Goal: Book appointment/travel/reservation

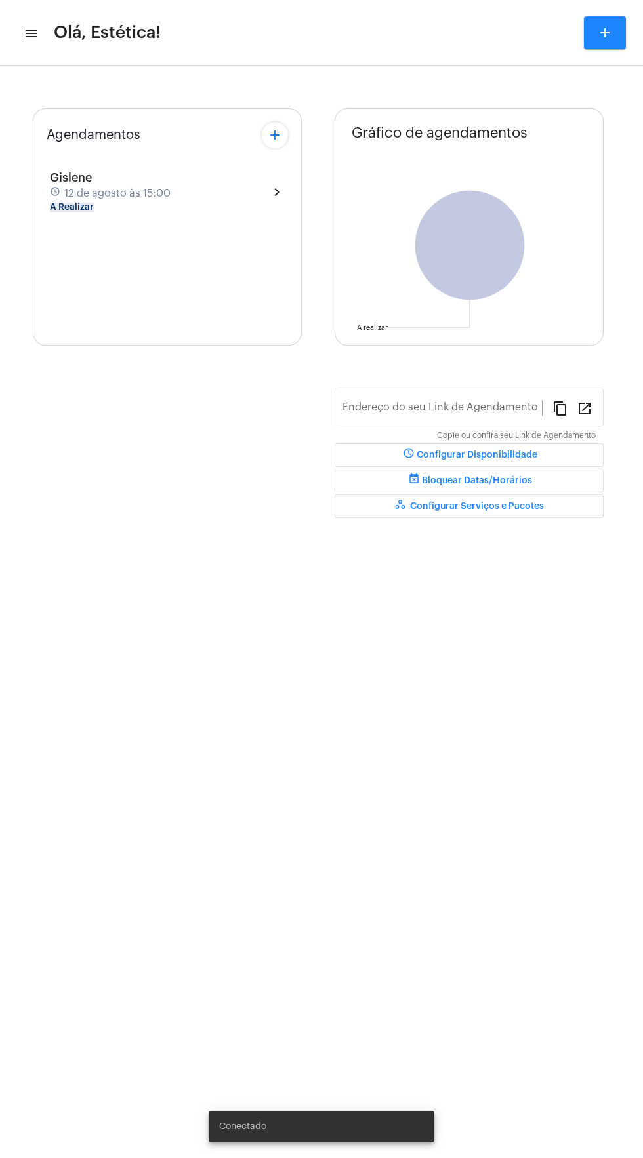
click at [274, 135] on mat-icon "add" at bounding box center [275, 135] width 16 height 16
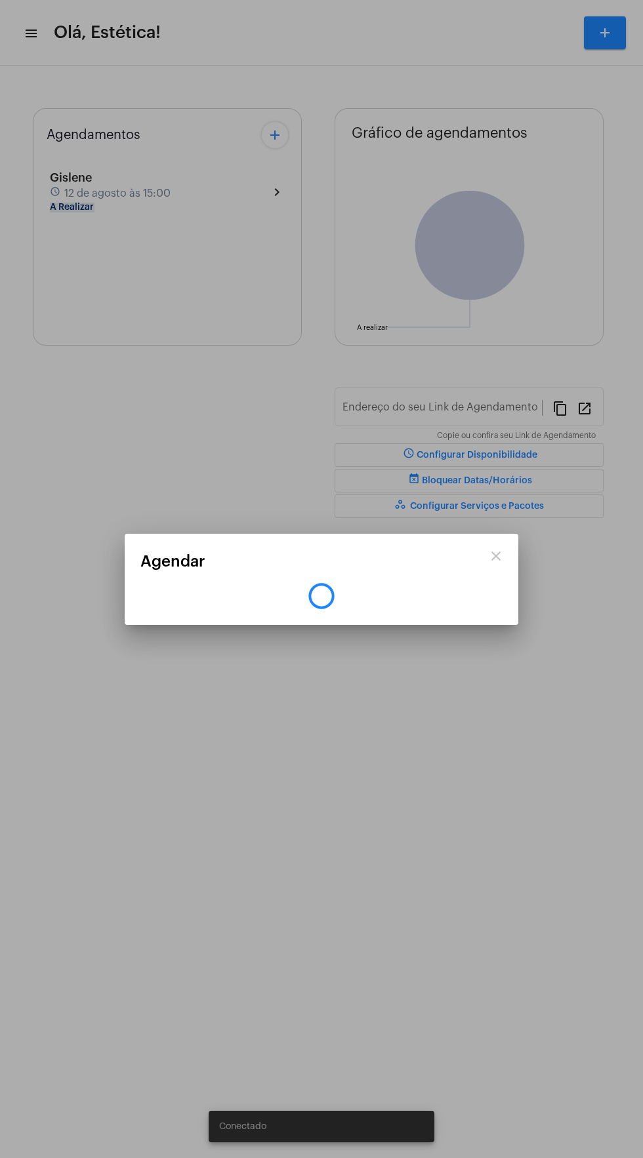
type input "[URL][DOMAIN_NAME]"
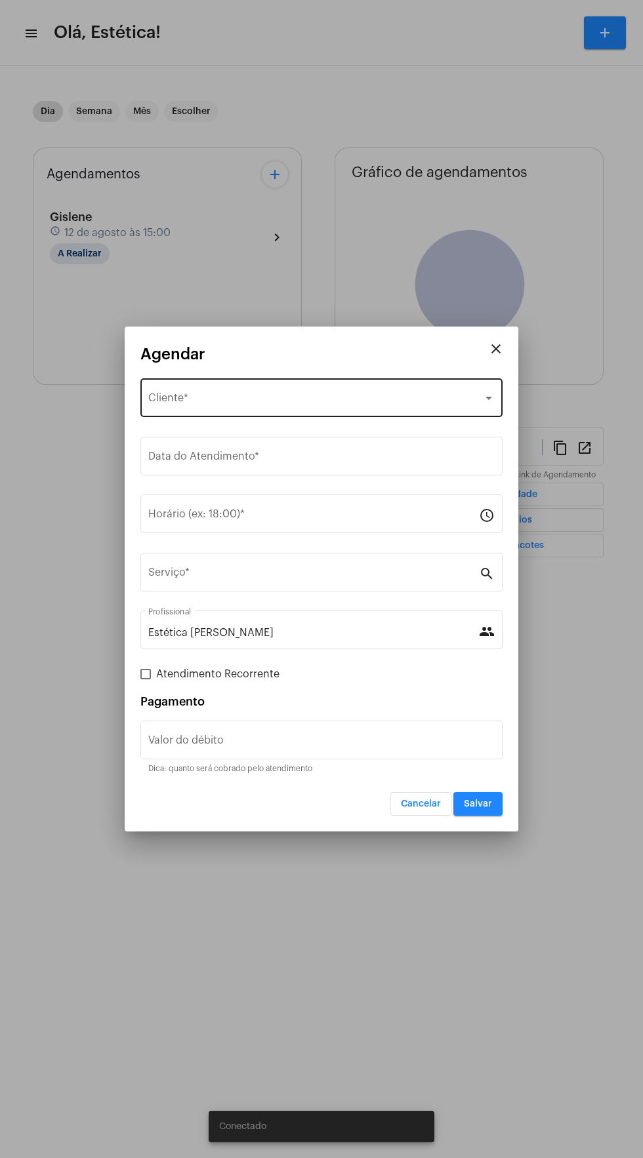
click at [286, 403] on div "Selecione o Cliente" at bounding box center [315, 401] width 334 height 12
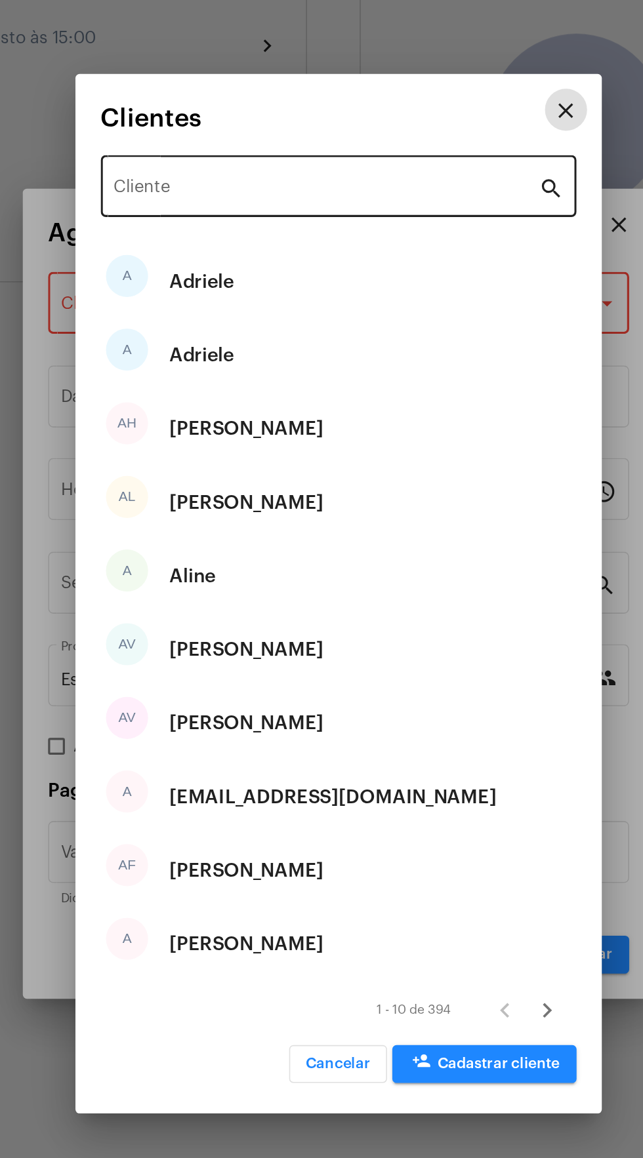
click at [234, 324] on input "Cliente" at bounding box center [313, 328] width 265 height 12
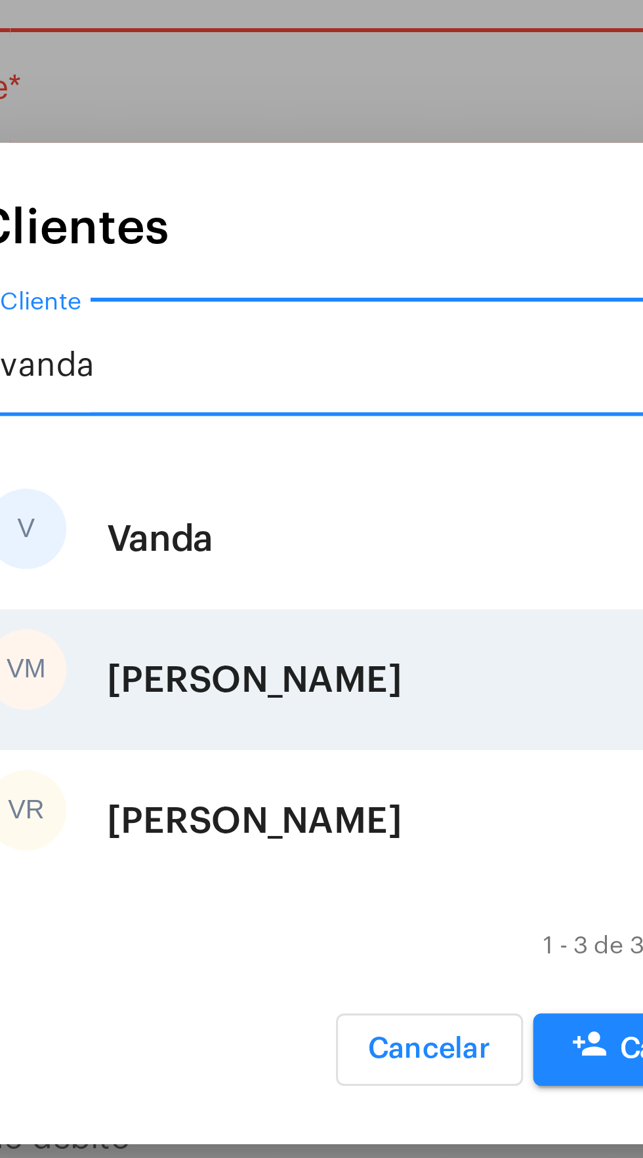
type input "vanda"
click at [293, 588] on div "[PERSON_NAME]" at bounding box center [264, 590] width 96 height 39
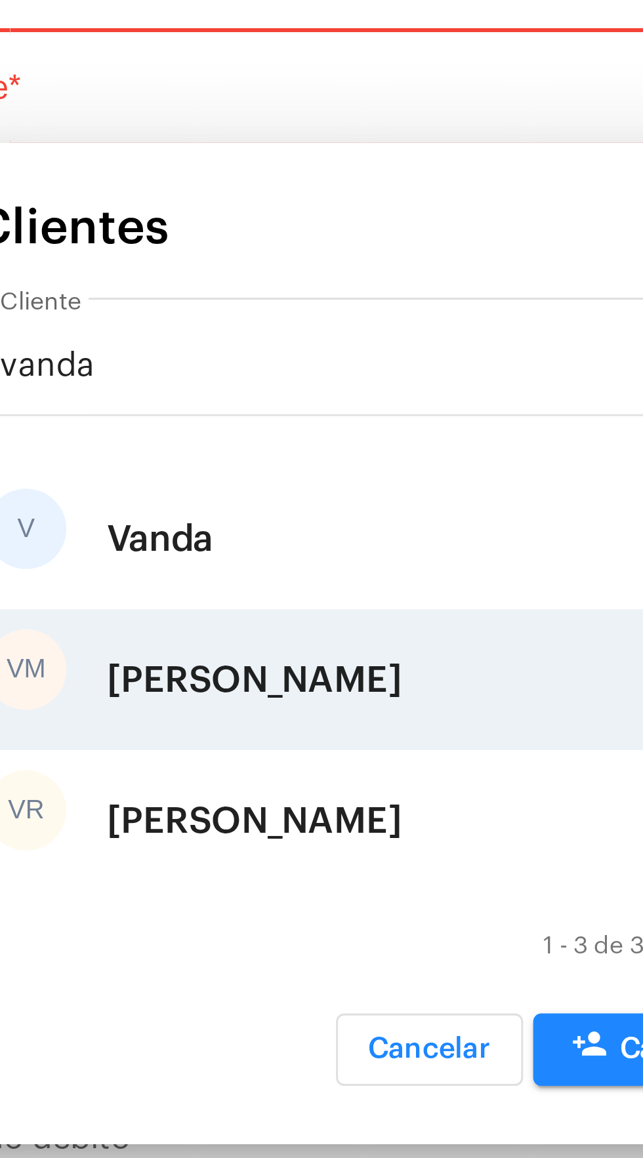
type input "R$"
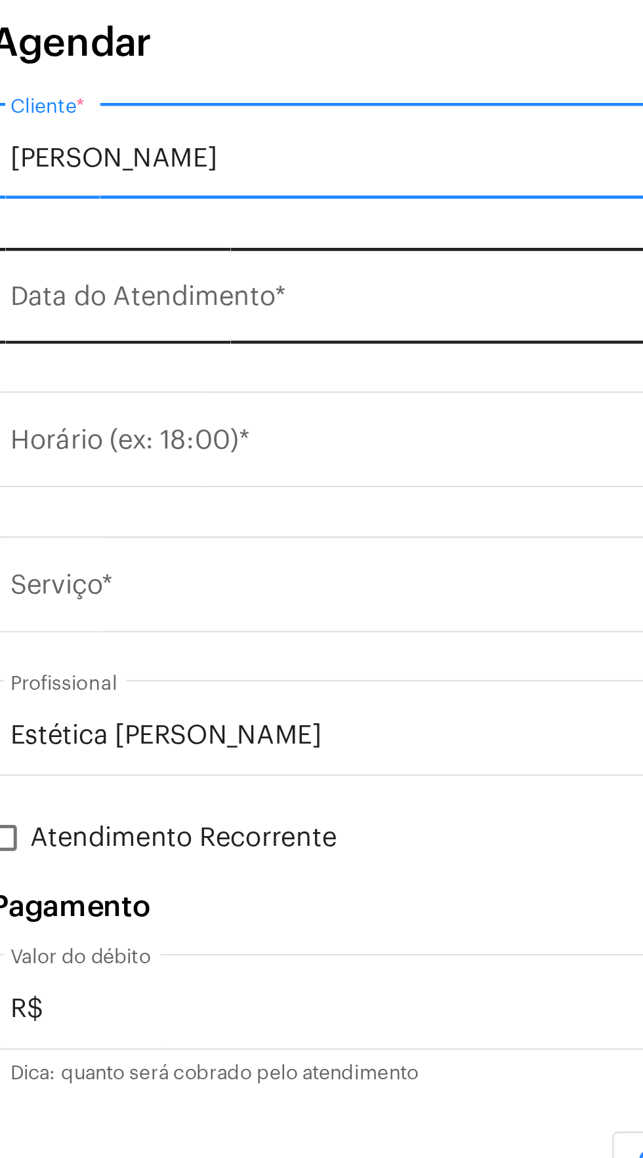
click at [273, 442] on div "Data do Atendimento *" at bounding box center [321, 454] width 346 height 41
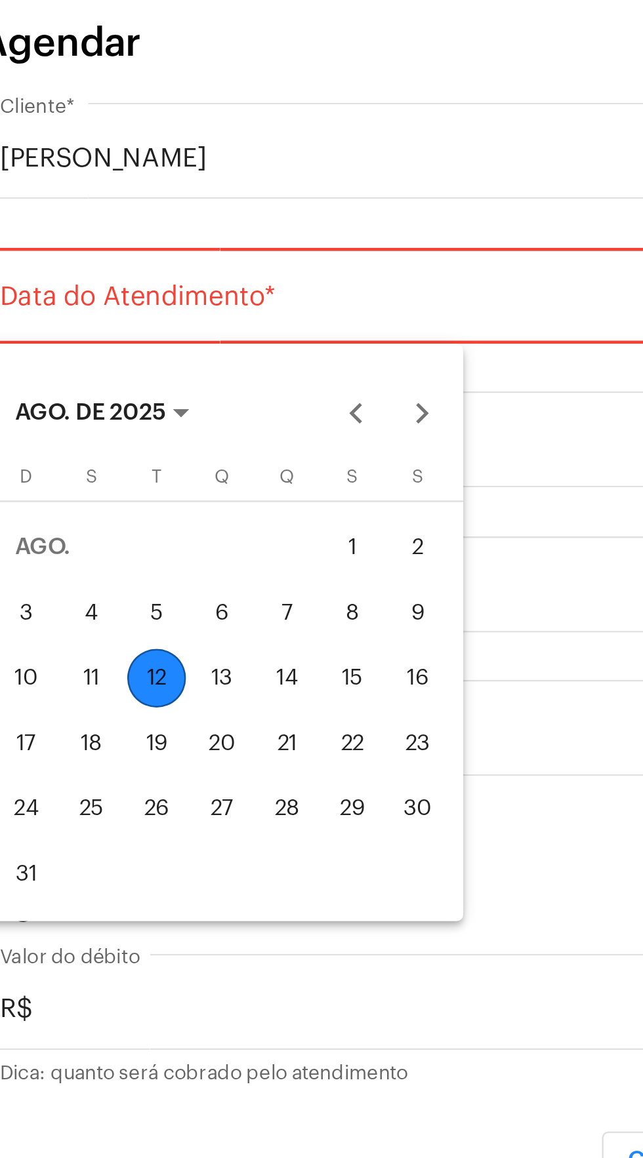
click at [274, 603] on button "14" at bounding box center [264, 610] width 26 height 26
type input "[DATE]"
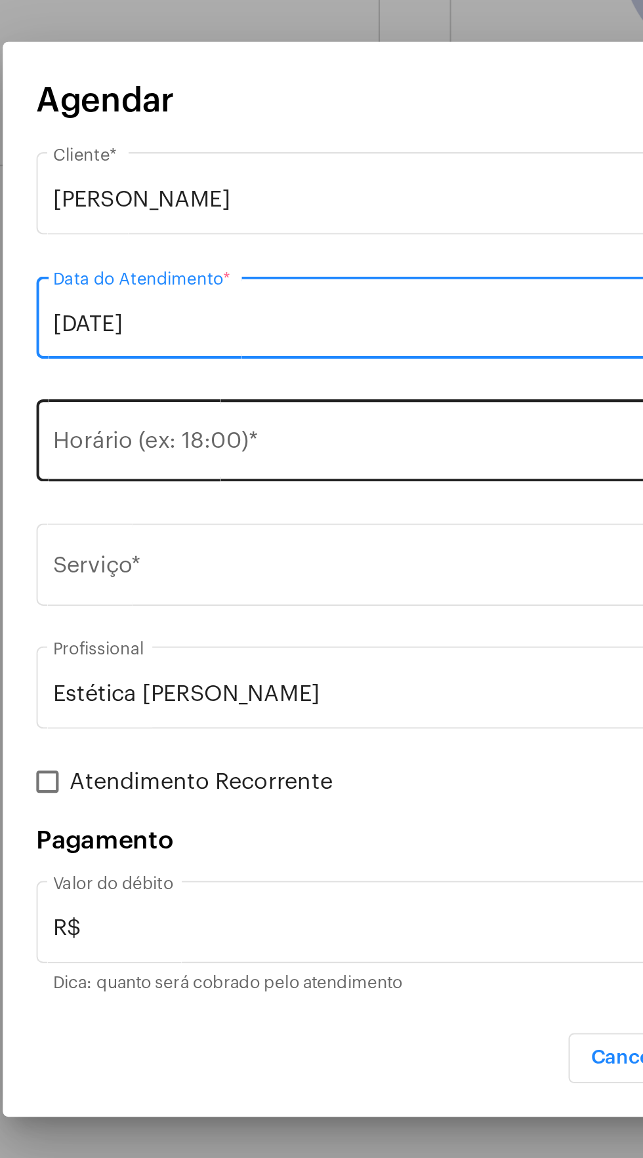
click at [294, 512] on input "Horário (ex: 18:00) *" at bounding box center [313, 517] width 331 height 12
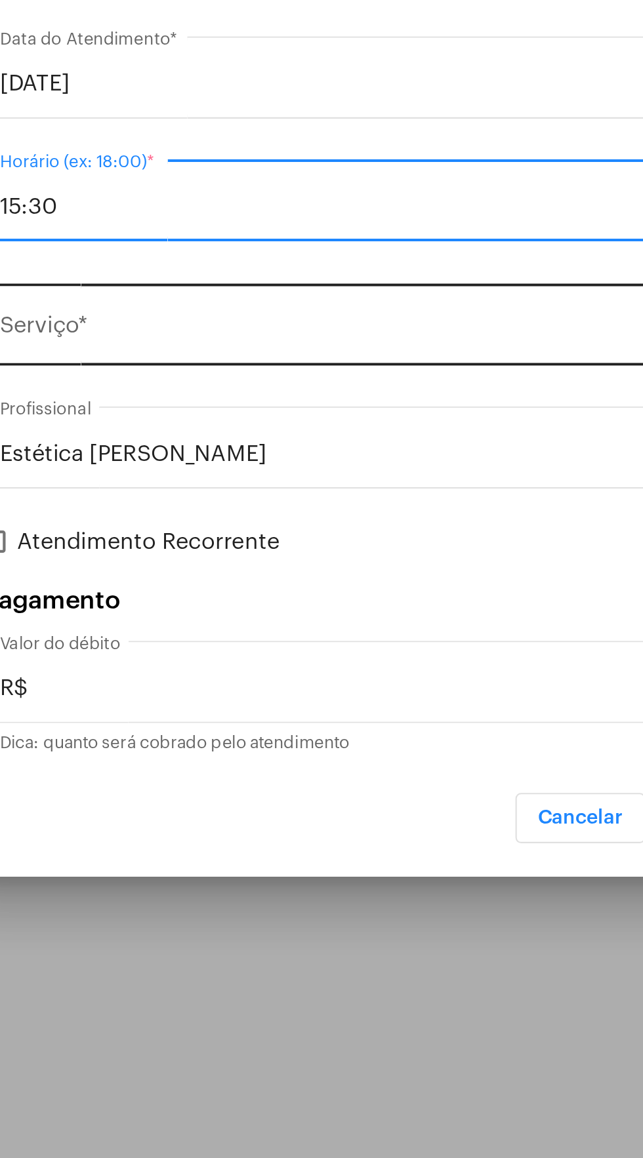
type input "15:30"
click at [279, 569] on input "Serviço *" at bounding box center [313, 575] width 331 height 12
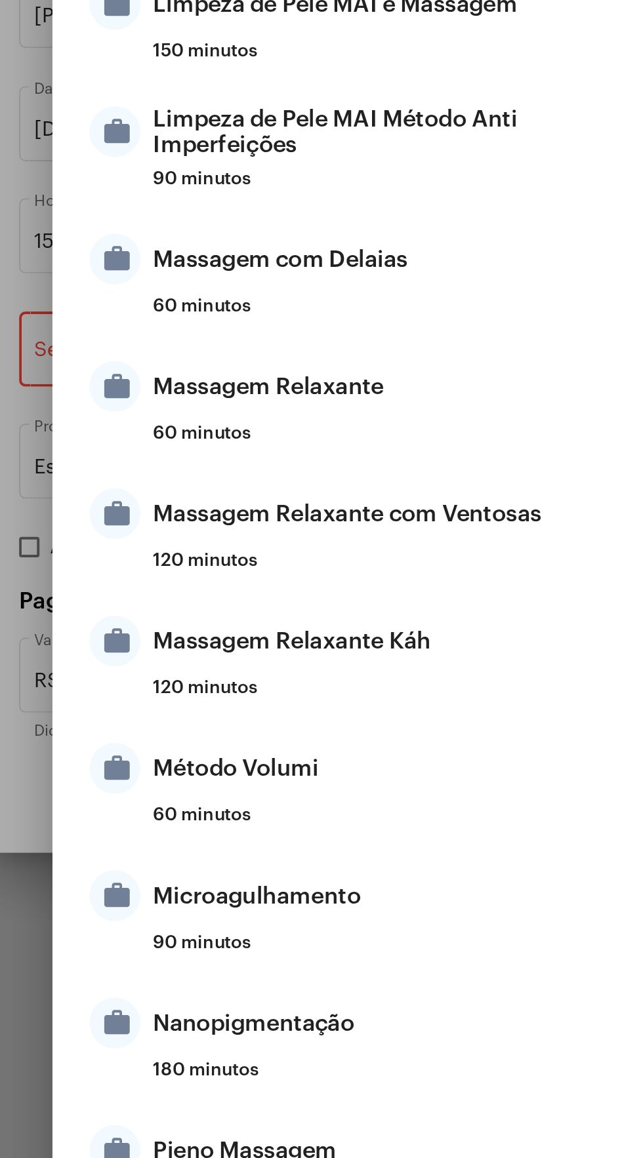
scroll to position [354, 0]
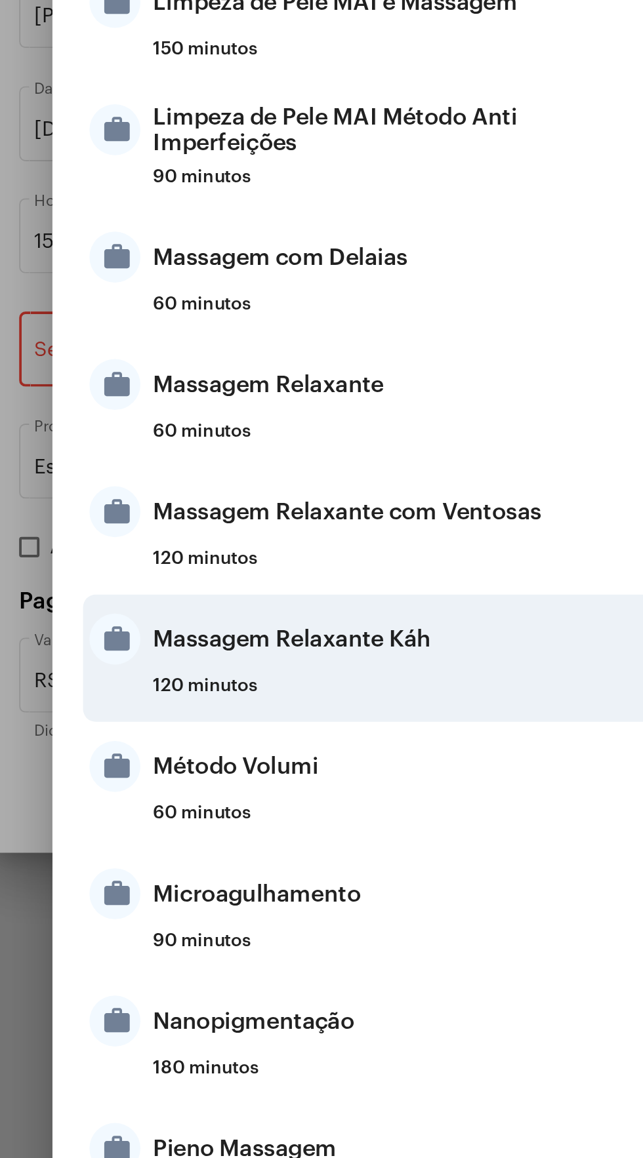
click at [338, 724] on div "Massagem Relaxante Káh" at bounding box center [337, 721] width 257 height 39
type input "Massagem Relaxante Káh"
type input "R$ 85"
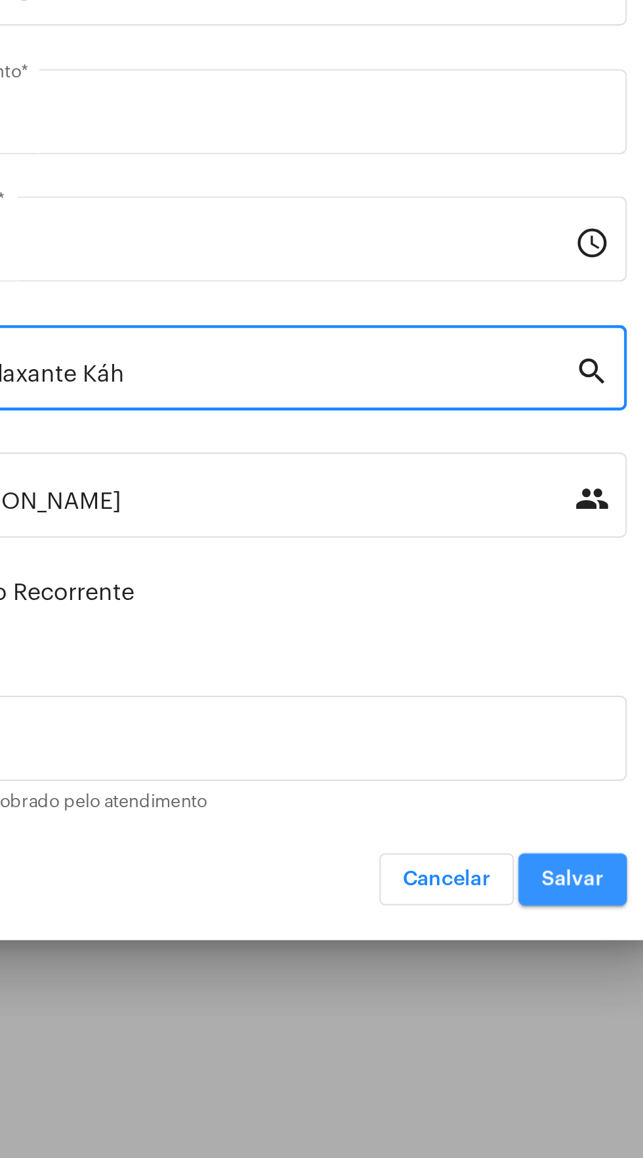
click at [483, 806] on span "Salvar" at bounding box center [478, 804] width 28 height 9
